Goal: Complete application form

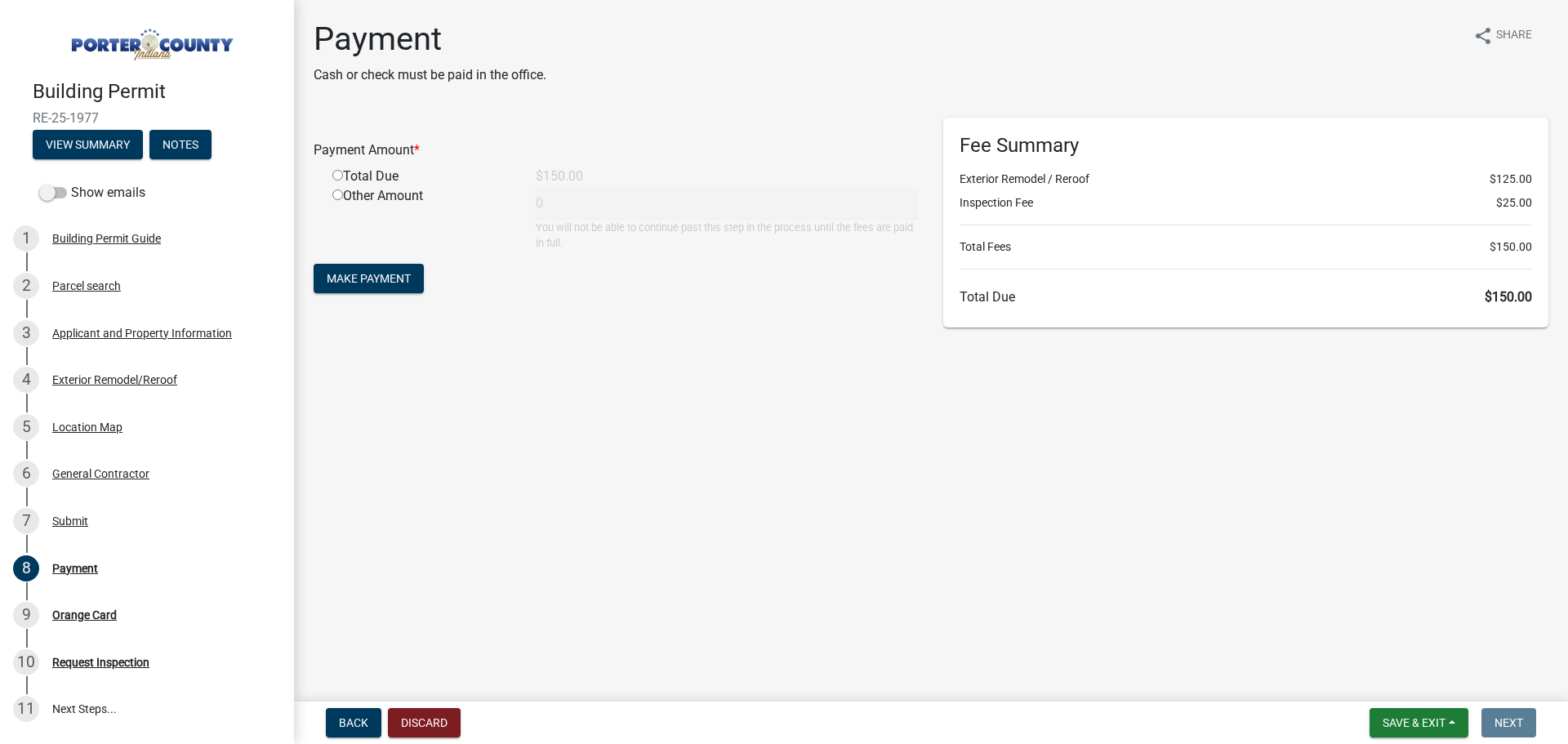
click at [338, 179] on input "radio" at bounding box center [337, 175] width 11 height 11
radio input "true"
type input "150"
click at [395, 290] on button "Make Payment" at bounding box center [369, 278] width 110 height 29
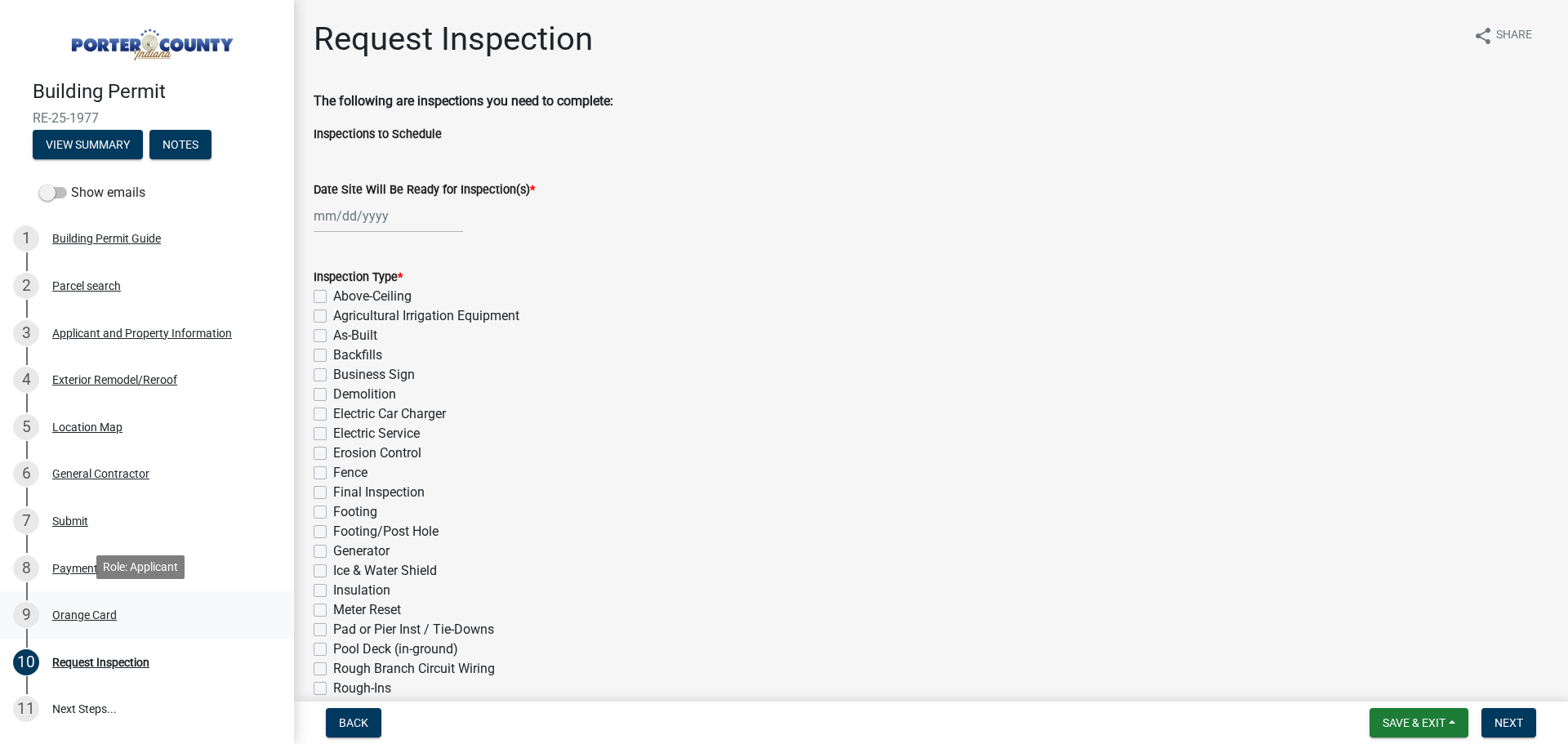
click at [88, 610] on div "Orange Card" at bounding box center [84, 615] width 65 height 12
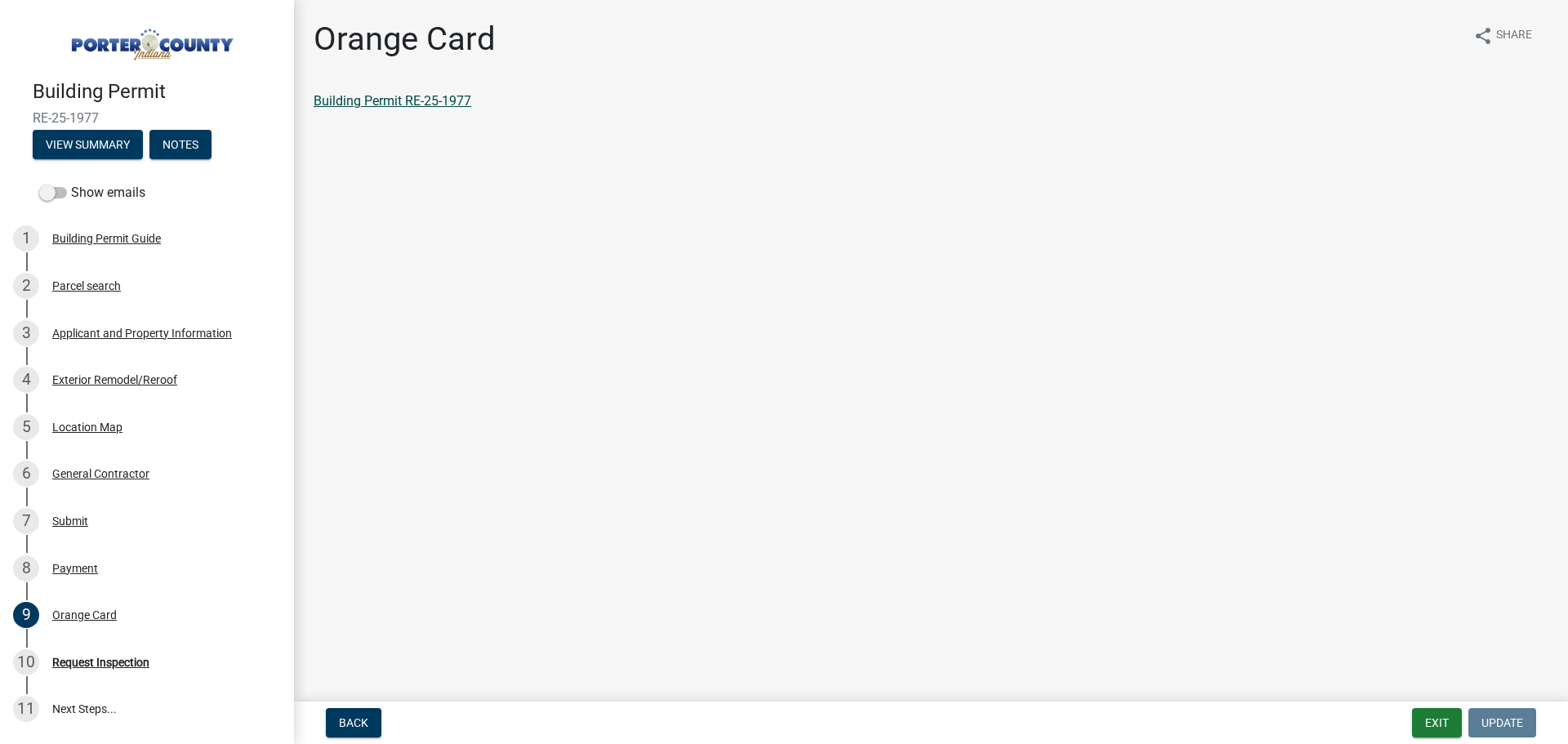
click at [393, 98] on link "Building Permit RE-25-1977" at bounding box center [392, 100] width 157 height 15
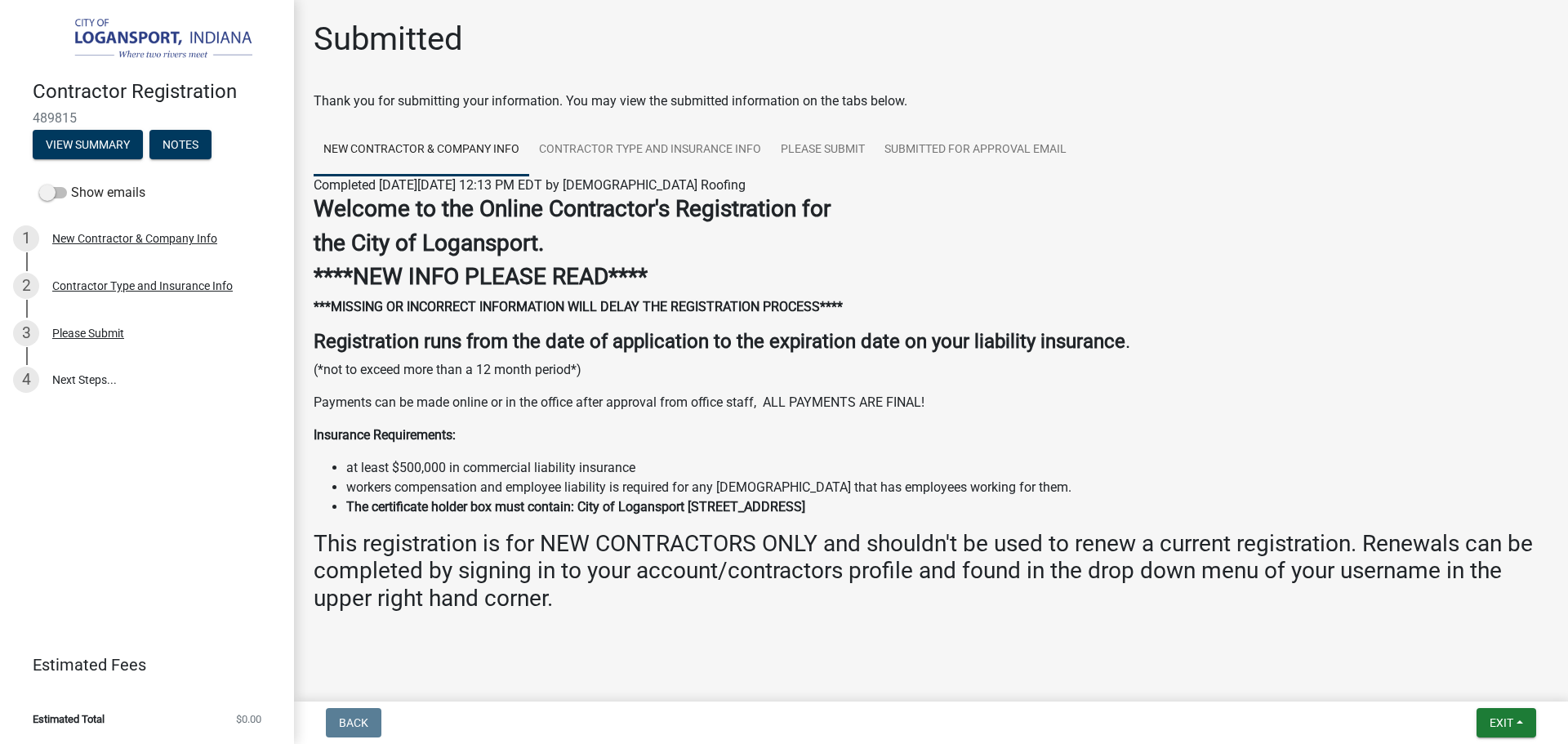
click at [150, 36] on img at bounding box center [151, 40] width 235 height 45
click at [1497, 721] on span "Exit" at bounding box center [1501, 723] width 24 height 14
click at [1459, 675] on button "Save & Exit" at bounding box center [1471, 680] width 130 height 40
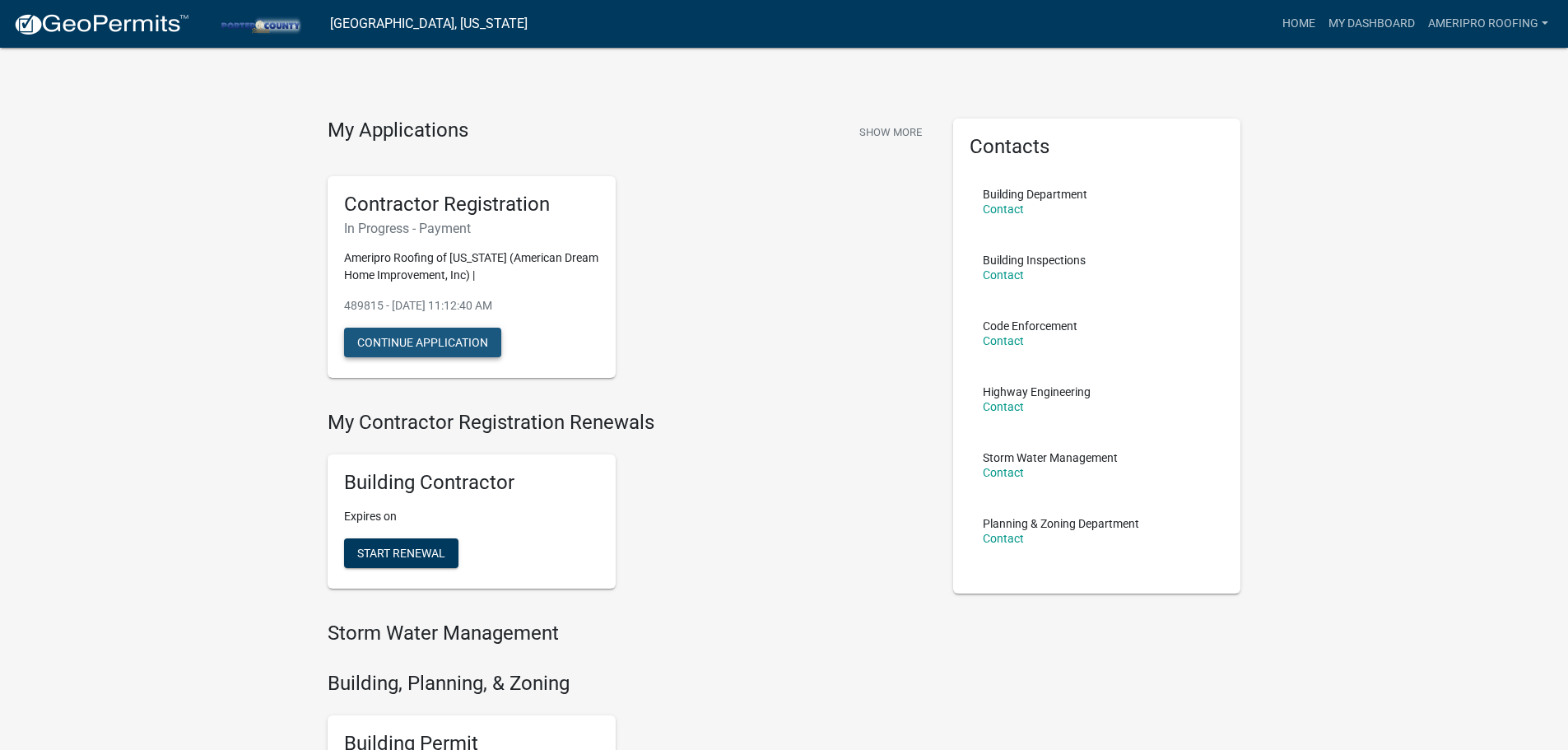
click at [443, 345] on button "Continue Application" at bounding box center [423, 342] width 158 height 29
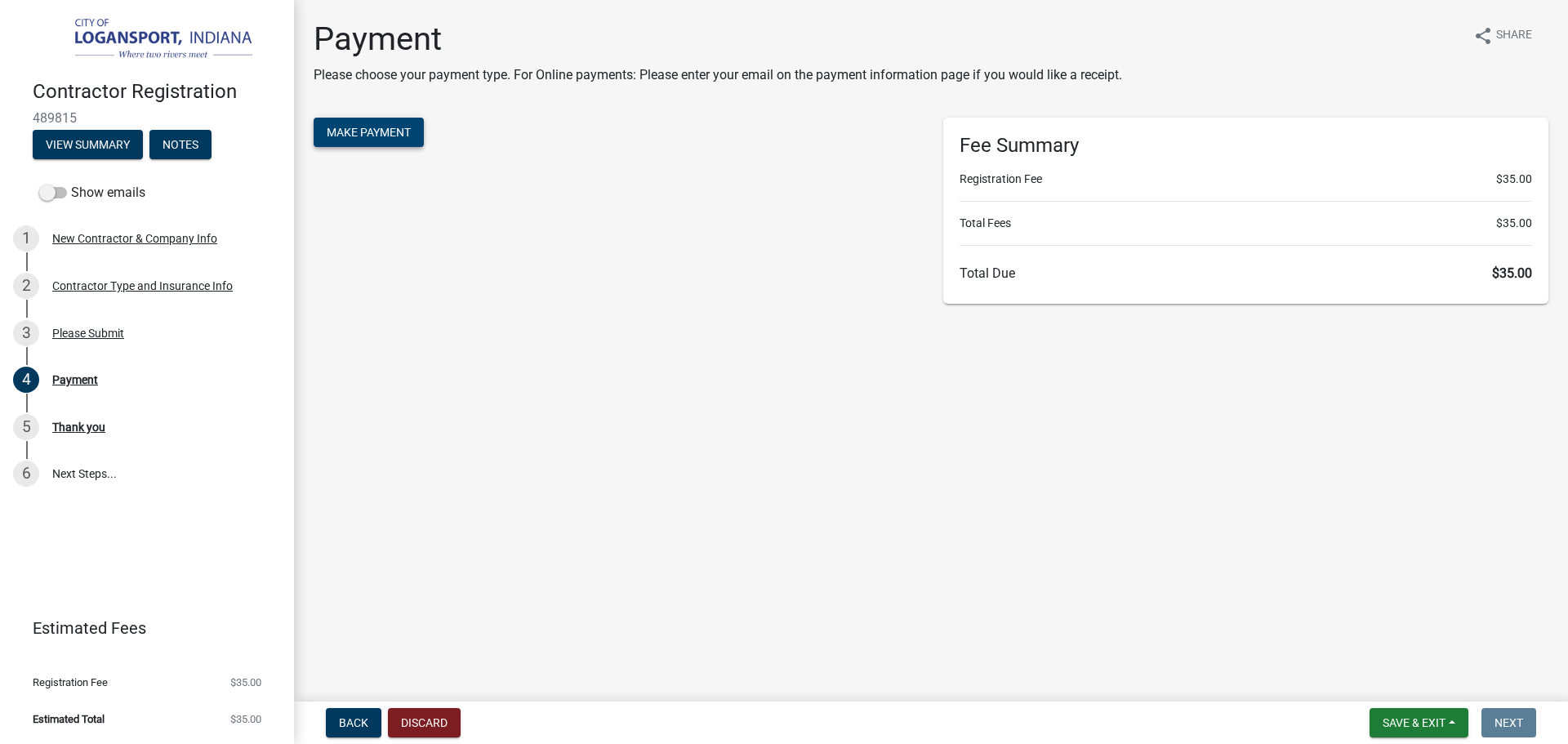
click at [377, 136] on span "Make Payment" at bounding box center [369, 132] width 84 height 14
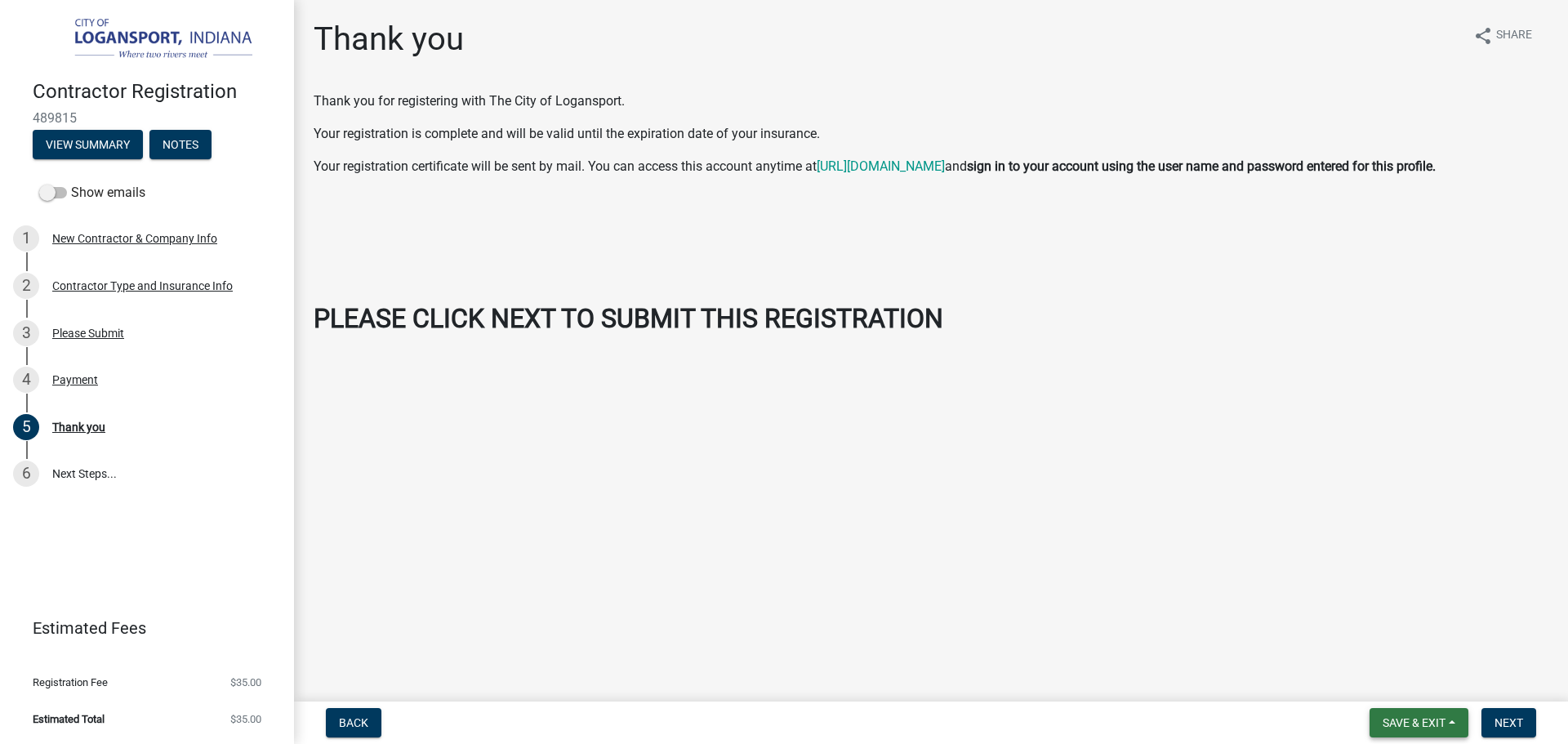
click at [1434, 720] on span "Save & Exit" at bounding box center [1414, 723] width 63 height 14
click at [1399, 680] on button "Save & Exit" at bounding box center [1402, 680] width 130 height 40
